Goal: Transaction & Acquisition: Purchase product/service

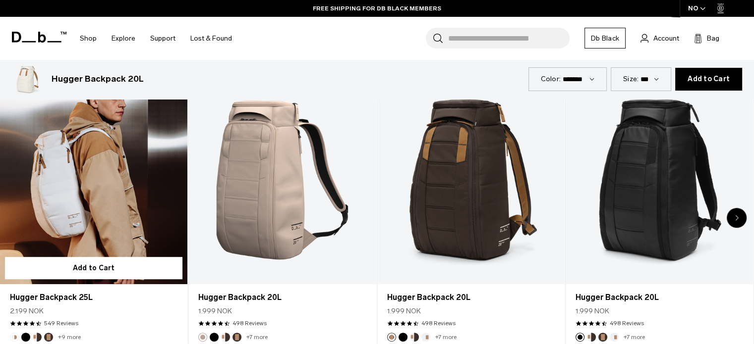
scroll to position [446, 0]
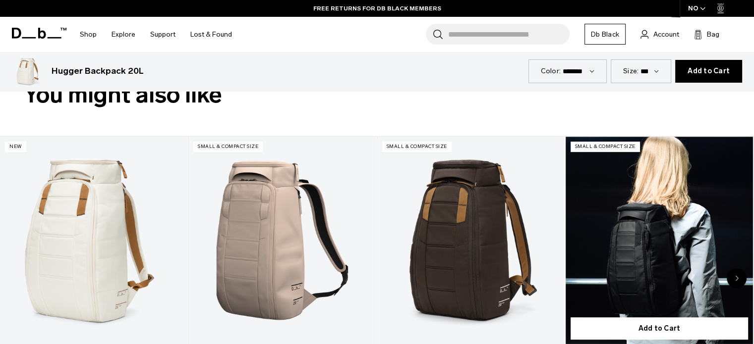
click at [641, 230] on link "Hugger Backpack 20L" at bounding box center [658, 241] width 187 height 208
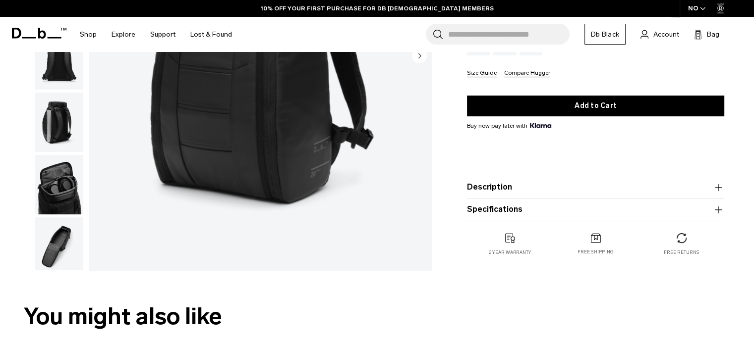
scroll to position [248, 0]
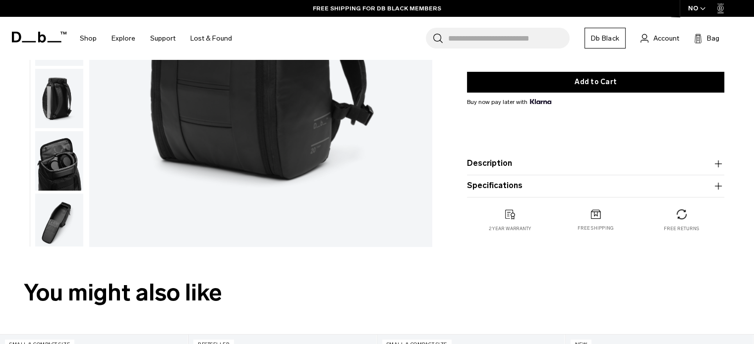
click at [716, 161] on icon "button" at bounding box center [718, 164] width 12 height 12
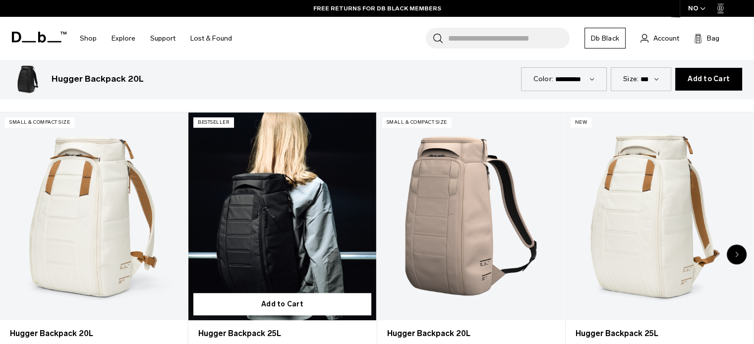
scroll to position [545, 0]
